Goal: Information Seeking & Learning: Understand process/instructions

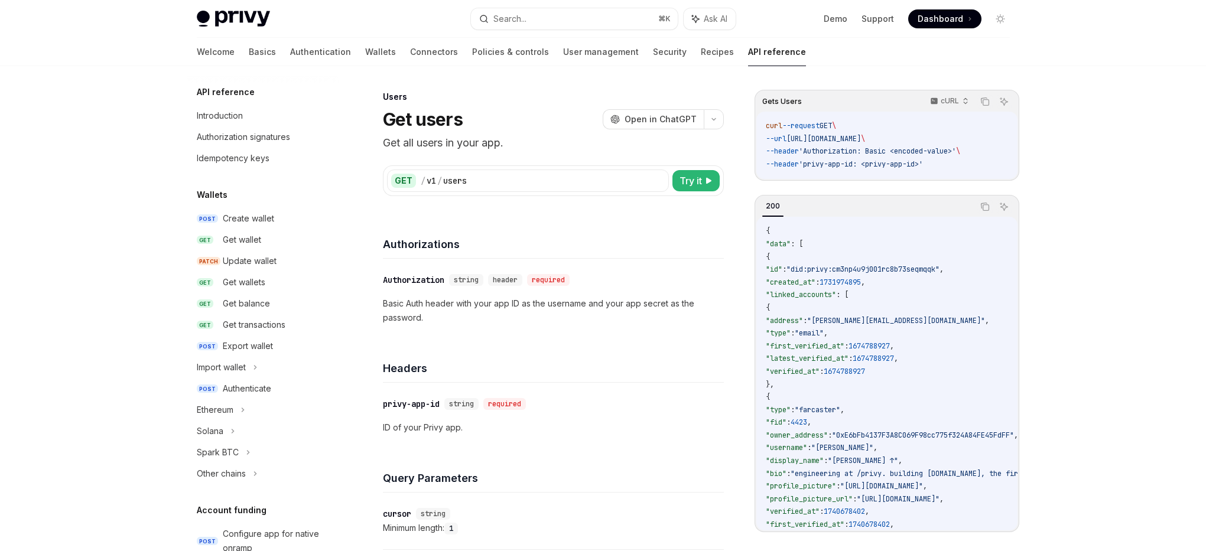
scroll to position [670, 0]
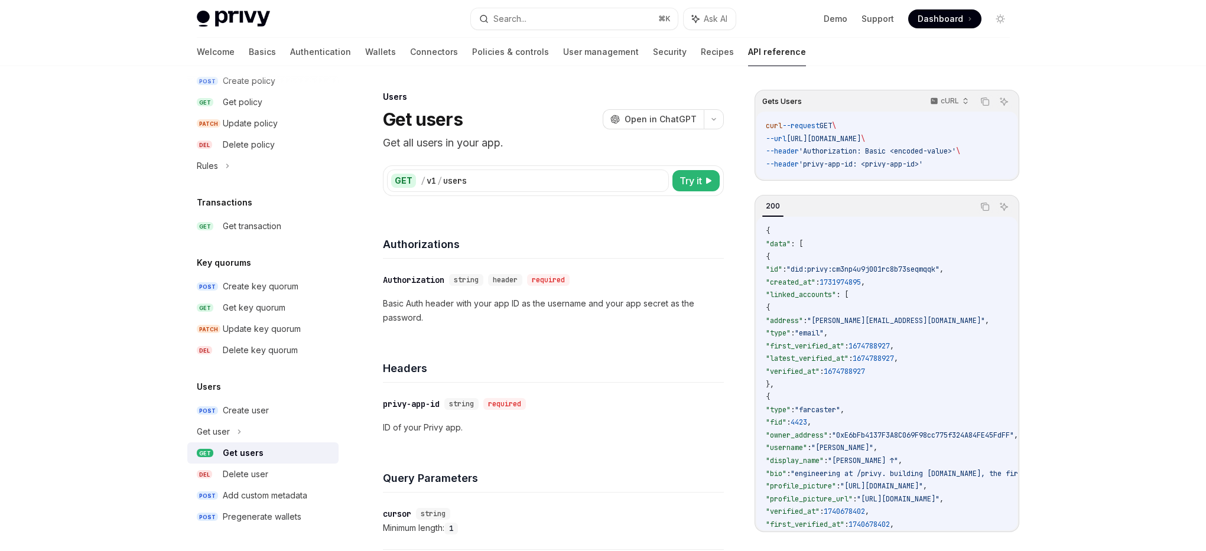
click at [1023, 268] on div "API reference Introduction Authorization signatures Idempotency keys Wallets PO…" at bounding box center [603, 528] width 870 height 924
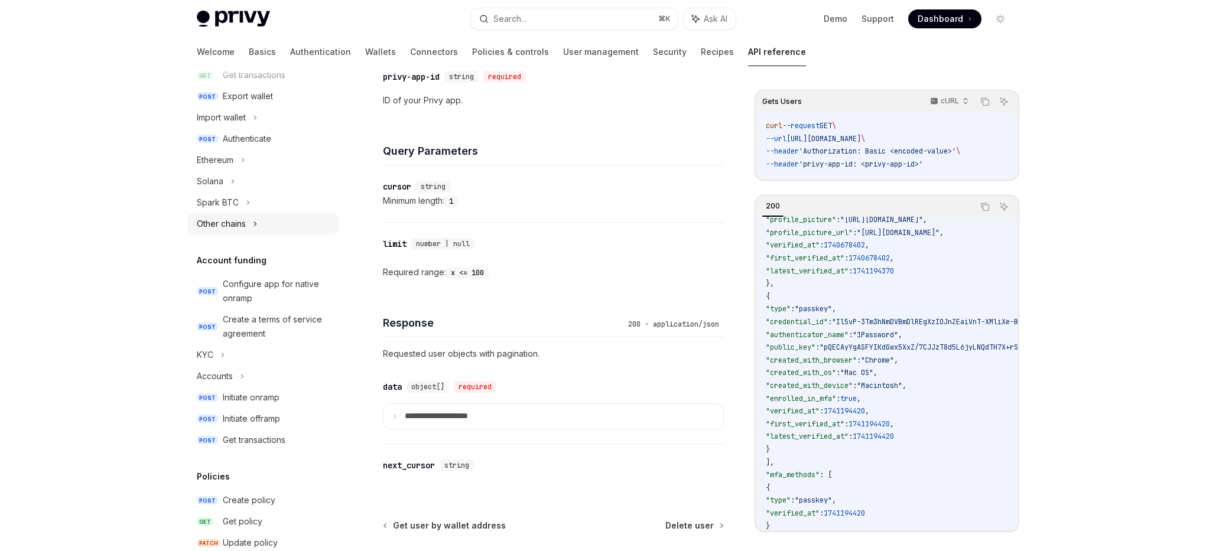
scroll to position [0, 0]
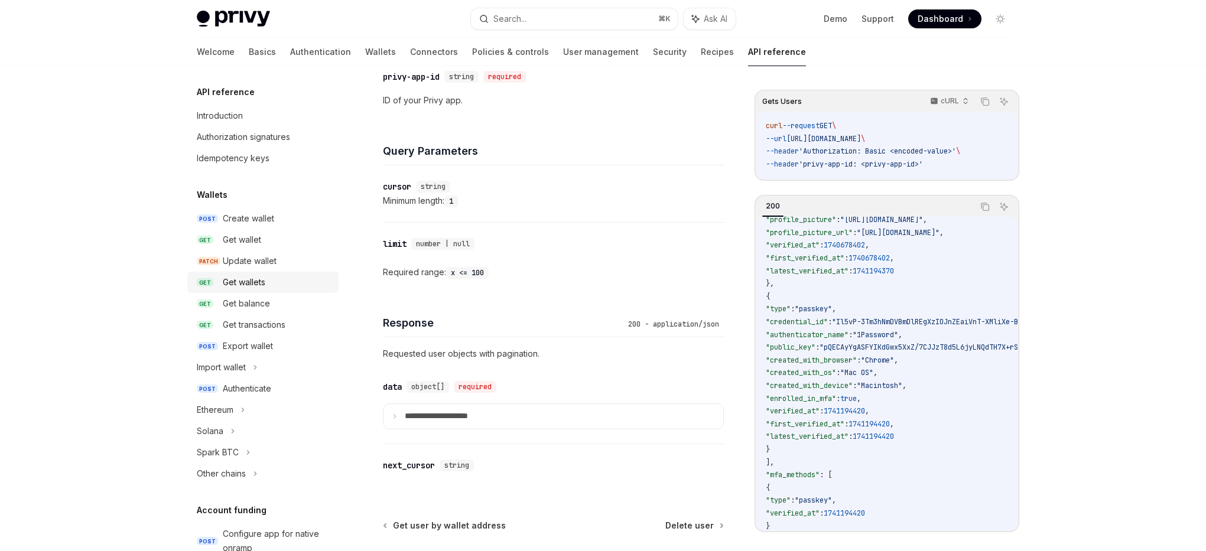
click at [265, 286] on div "Get wallets" at bounding box center [244, 282] width 43 height 14
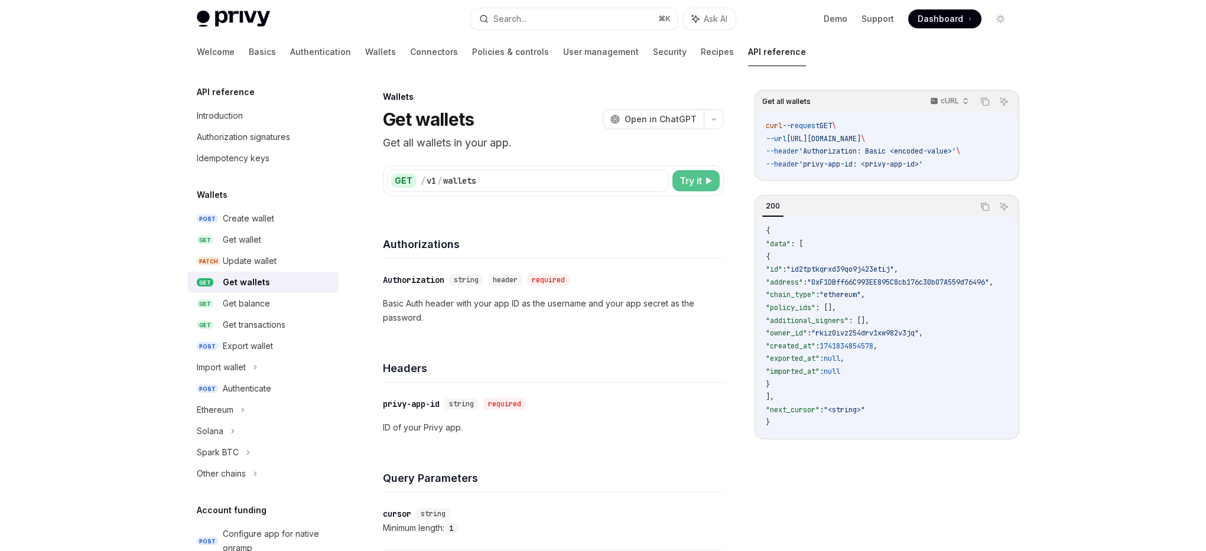
click at [694, 183] on span "Try it" at bounding box center [691, 181] width 22 height 14
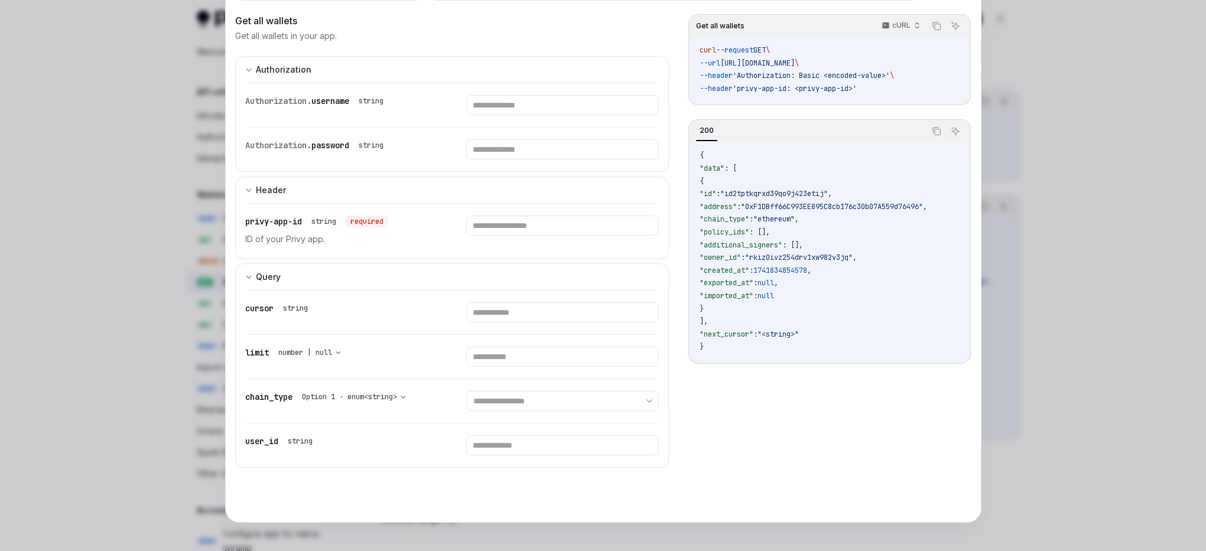
scroll to position [453, 0]
drag, startPoint x: 703, startPoint y: 51, endPoint x: 945, endPoint y: 86, distance: 244.2
click at [921, 91] on code "curl --request GET \ --url [URL][DOMAIN_NAME] \ --header 'Authorization: Basic …" at bounding box center [829, 69] width 259 height 51
click at [945, 86] on code "curl --request GET \ --url [URL][DOMAIN_NAME] \ --header 'Authorization: Basic …" at bounding box center [829, 69] width 259 height 51
click at [890, 79] on span "'Authorization: Basic <encoded-value>'" at bounding box center [811, 75] width 157 height 9
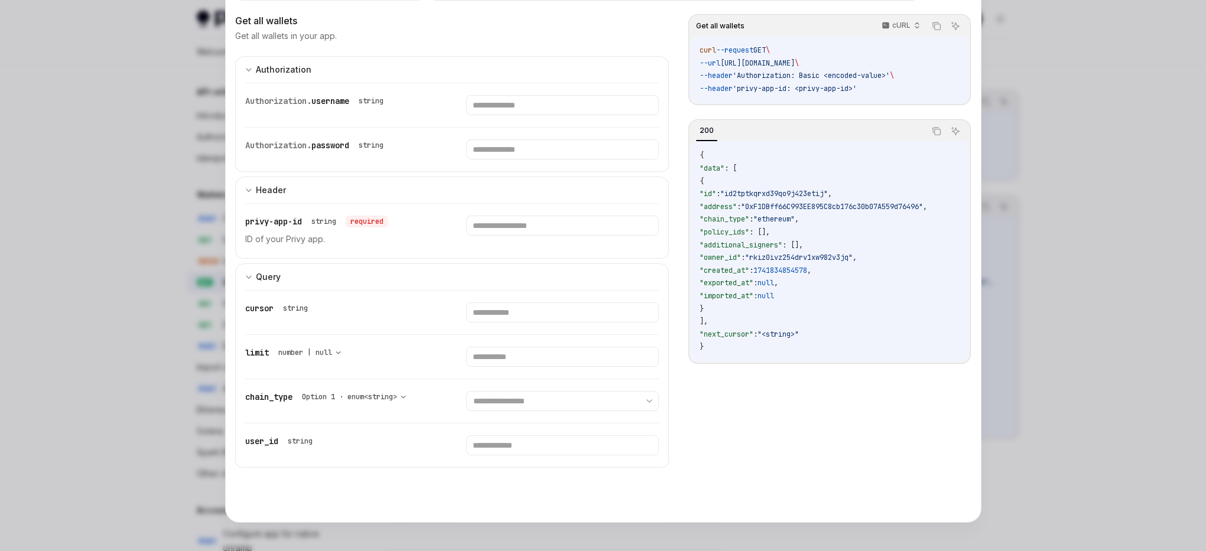
drag, startPoint x: 896, startPoint y: 89, endPoint x: 676, endPoint y: 47, distance: 223.7
click at [676, 47] on div "**********" at bounding box center [603, 263] width 736 height 499
click at [841, 70] on code "curl --request GET \ --url [URL][DOMAIN_NAME] \ --header 'Authorization: Basic …" at bounding box center [829, 69] width 259 height 51
click at [926, 87] on code "curl --request GET \ --url [URL][DOMAIN_NAME] \ --header 'Authorization: Basic …" at bounding box center [829, 69] width 259 height 51
click at [913, 92] on code "curl --request GET \ --url [URL][DOMAIN_NAME] \ --header 'Authorization: Basic …" at bounding box center [829, 69] width 259 height 51
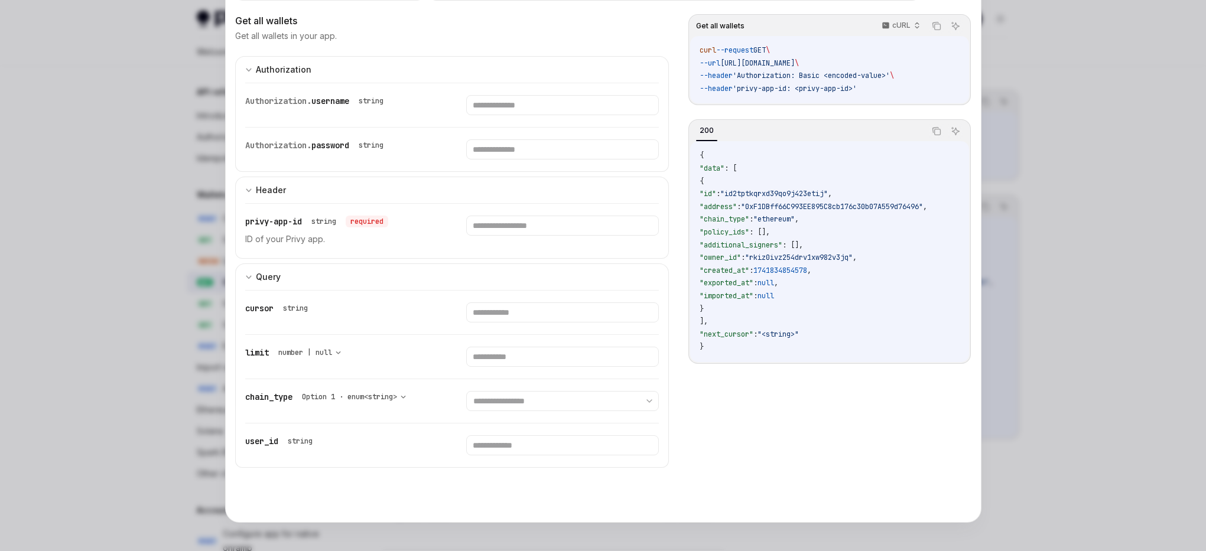
click at [135, 88] on div at bounding box center [603, 275] width 1206 height 551
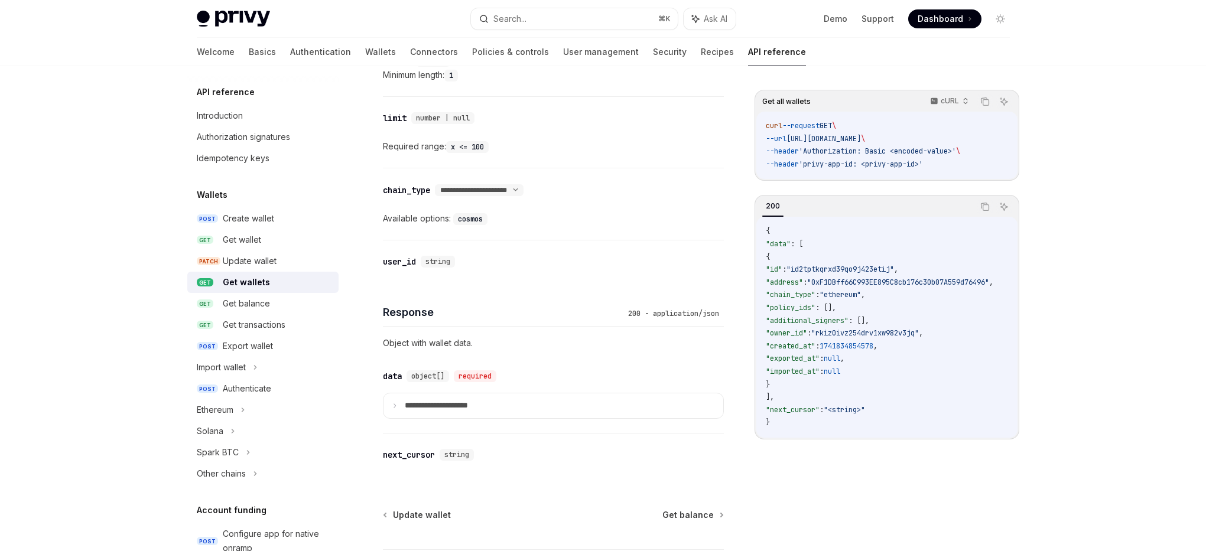
click at [857, 268] on span ""id2tptkqrxd39qo9j423etij"" at bounding box center [841, 269] width 108 height 9
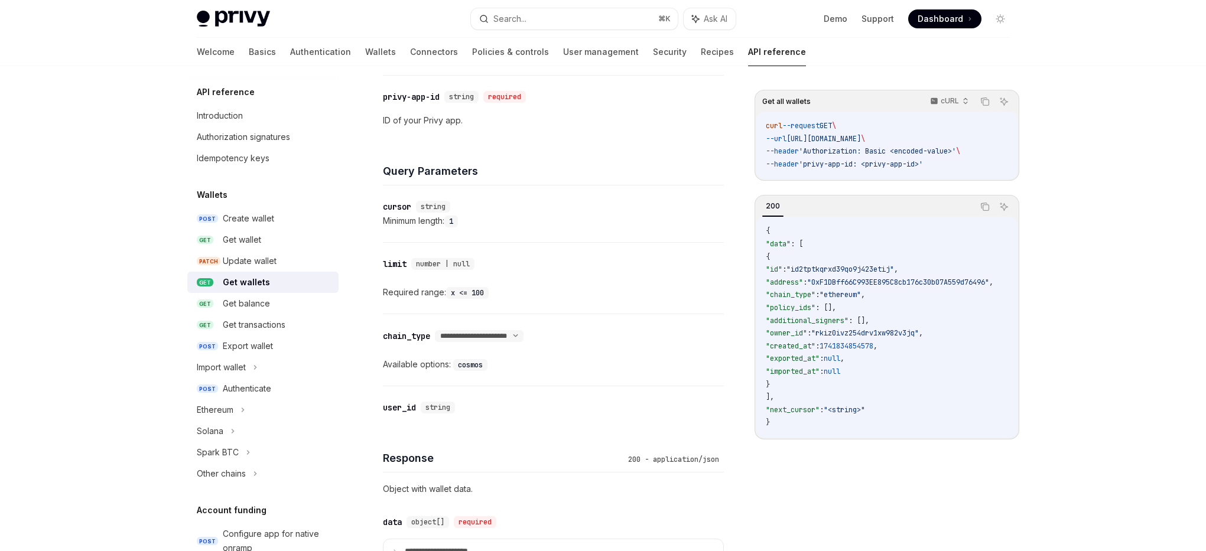
click at [910, 316] on code "{ "data" : [ { "id" : "id2tptkqrxd39qo9j423etij" , "address" : "0xF1DBff66C993E…" at bounding box center [894, 327] width 256 height 205
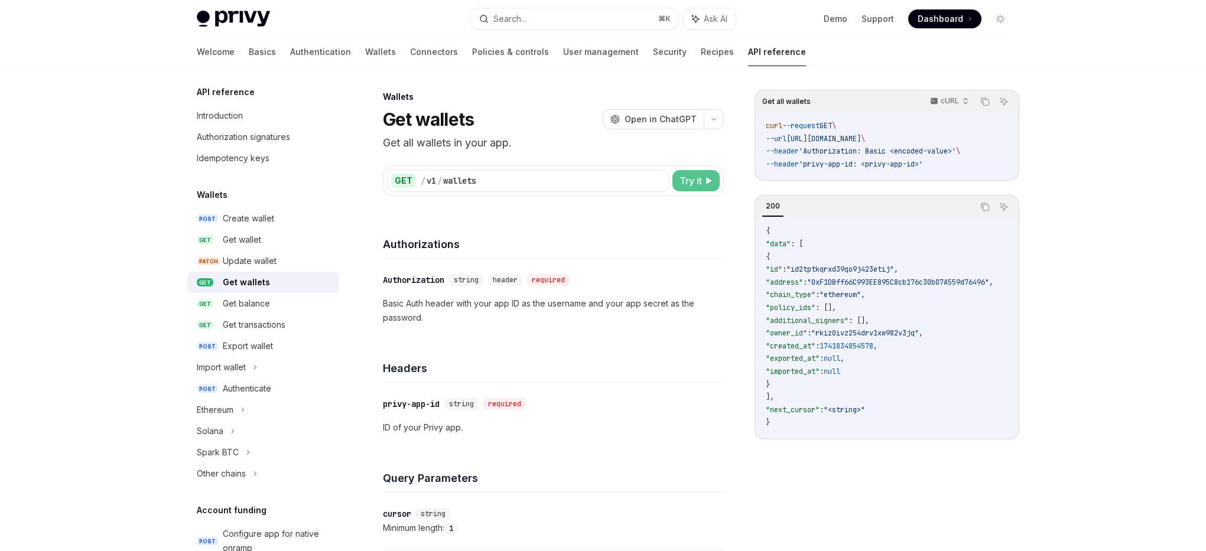
click at [700, 183] on span "Try it" at bounding box center [691, 181] width 22 height 14
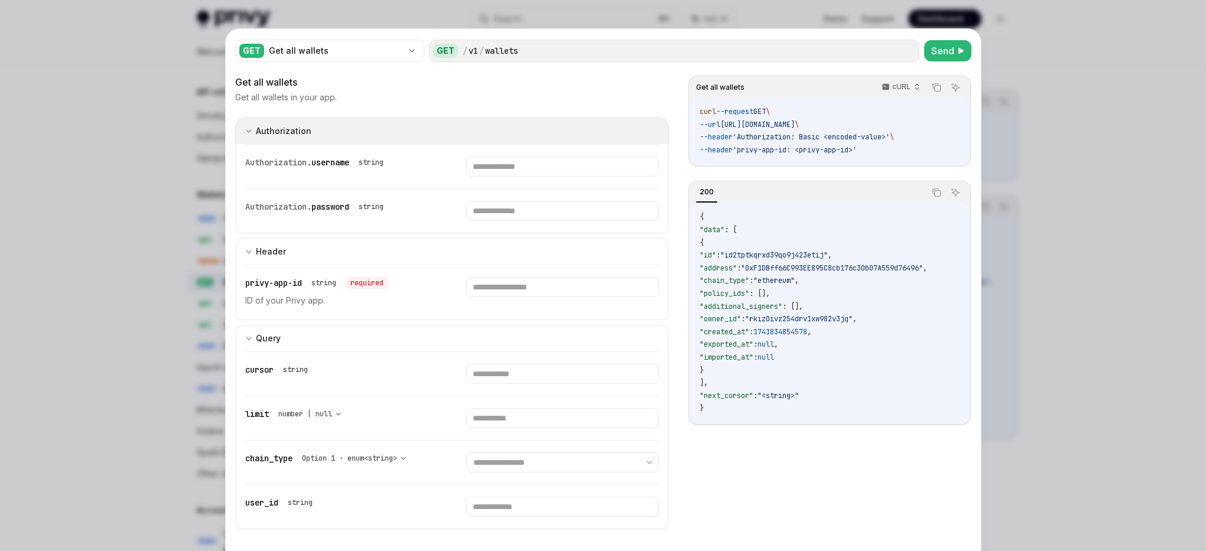
click at [245, 130] on icon "expand input section" at bounding box center [248, 131] width 7 height 7
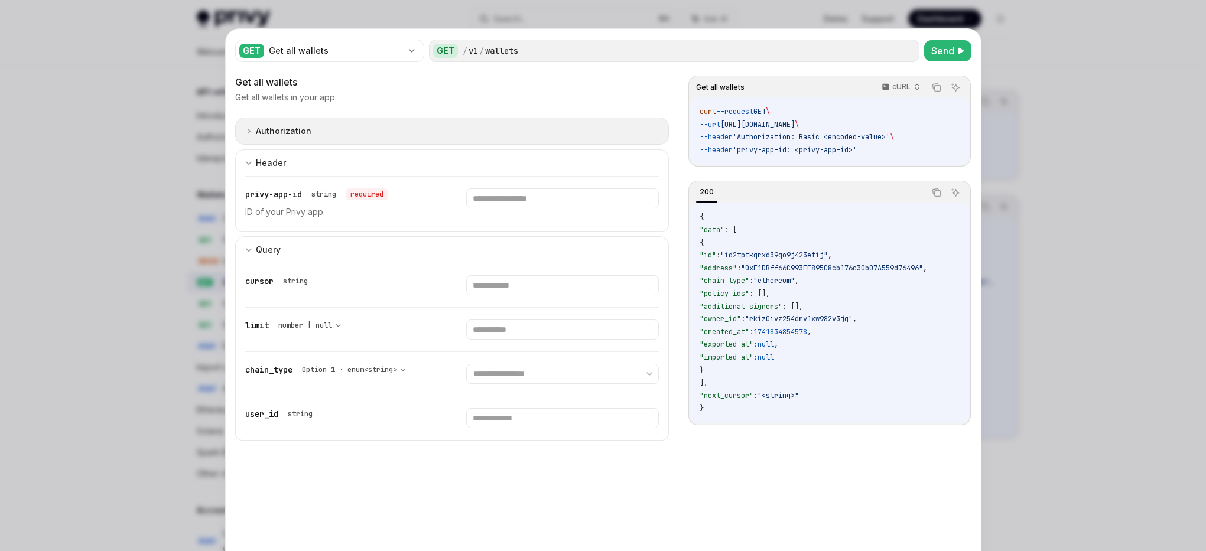
click at [245, 130] on icon "expand input section" at bounding box center [248, 131] width 7 height 7
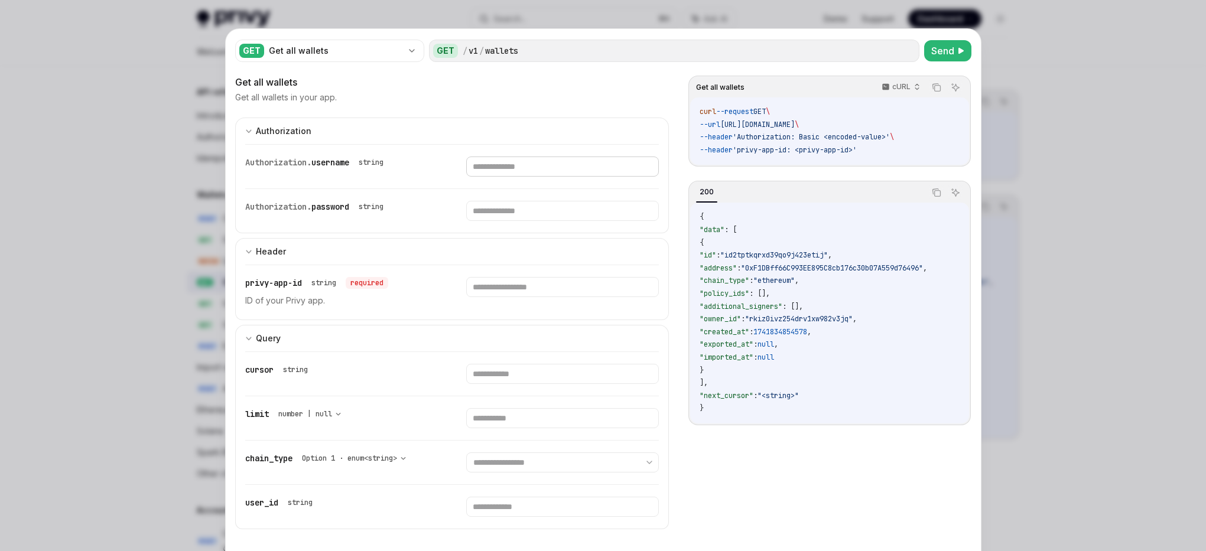
click at [523, 167] on input "text" at bounding box center [562, 167] width 193 height 20
click at [539, 177] on input "text" at bounding box center [562, 167] width 193 height 20
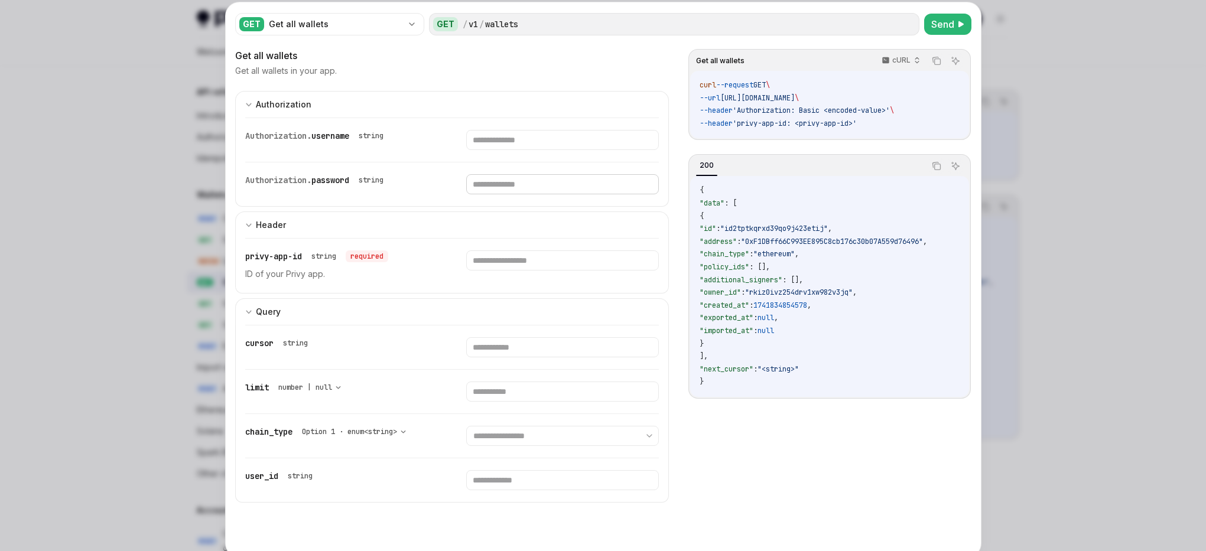
scroll to position [23, 0]
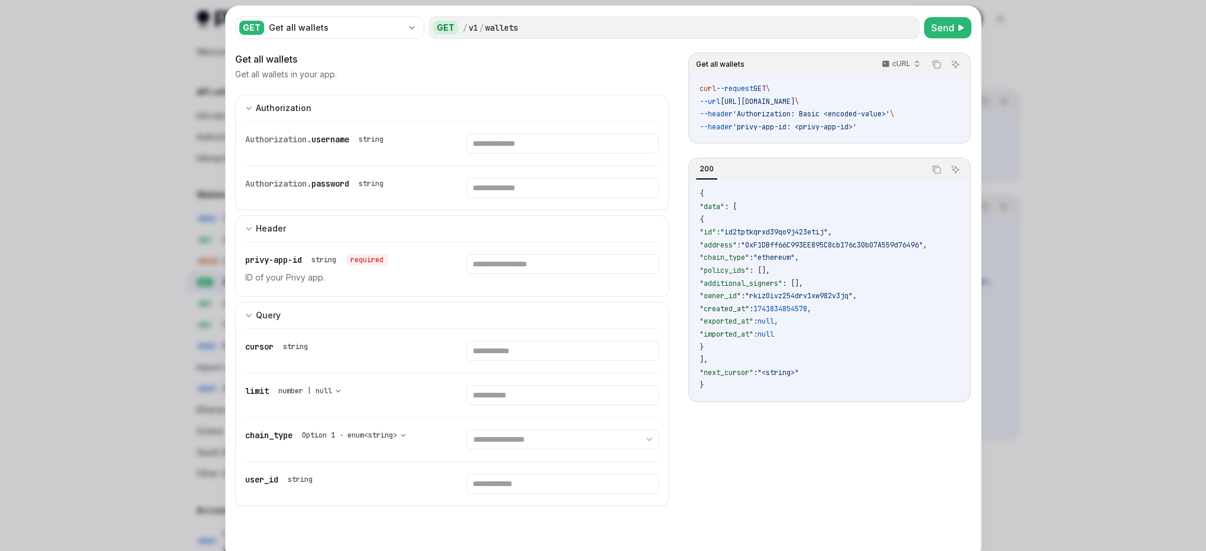
drag, startPoint x: 886, startPoint y: 126, endPoint x: 687, endPoint y: 82, distance: 203.5
click at [690, 82] on div "curl --request GET \ --url [URL][DOMAIN_NAME] \ --header 'Authorization: Basic …" at bounding box center [829, 107] width 278 height 67
click at [795, 100] on span "[URL][DOMAIN_NAME]" at bounding box center [757, 101] width 74 height 9
click at [432, 60] on div "Get all wallets" at bounding box center [452, 59] width 434 height 14
click at [166, 117] on div at bounding box center [603, 275] width 1206 height 551
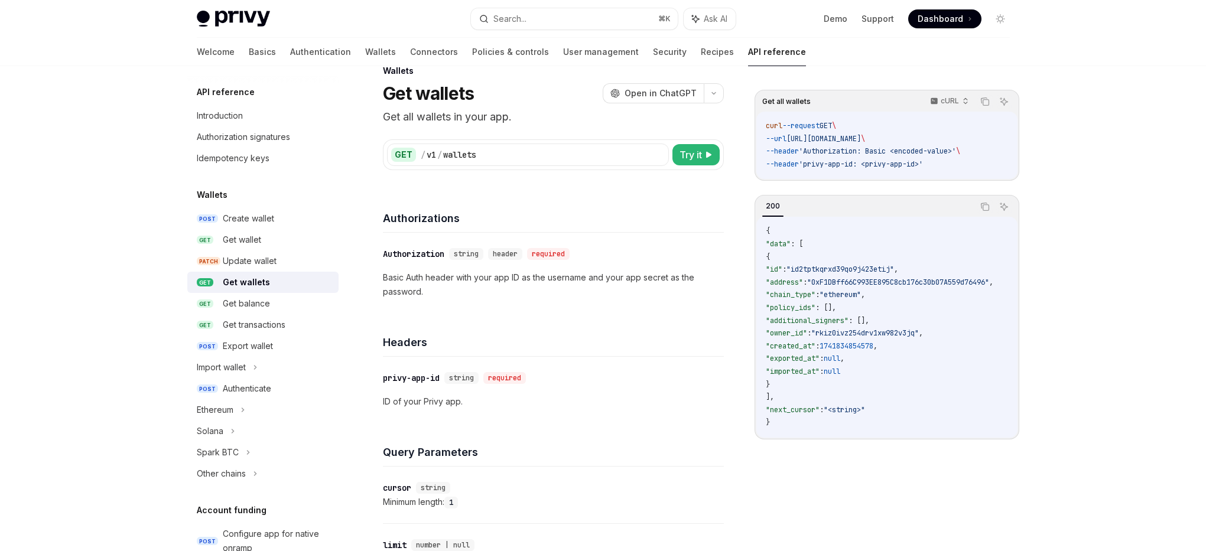
click at [700, 159] on span "Try it" at bounding box center [691, 155] width 22 height 14
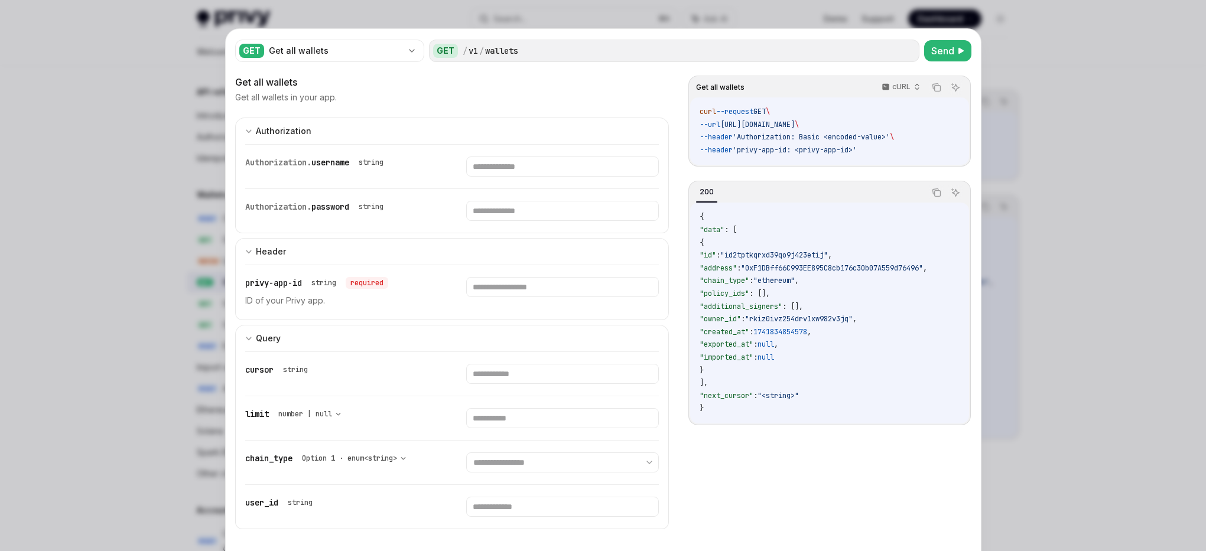
click at [616, 89] on div "Get all wallets Get all wallets in your app." at bounding box center [452, 89] width 434 height 28
drag, startPoint x: 489, startPoint y: 85, endPoint x: 184, endPoint y: 120, distance: 307.6
click at [450, 85] on div "Get all wallets" at bounding box center [452, 82] width 434 height 14
click at [98, 165] on div at bounding box center [603, 275] width 1206 height 551
type textarea "*"
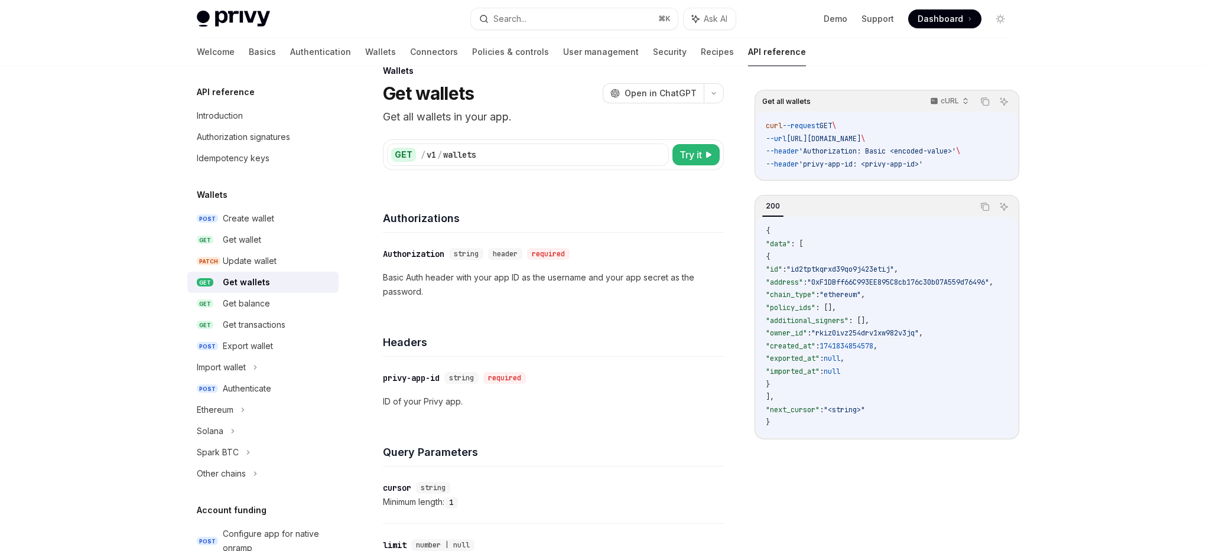
click at [1041, 142] on div "Privy Docs home page Search... ⌘ K Ask AI Demo Support Dashboard Dashboard Sear…" at bounding box center [603, 526] width 1206 height 1105
